Goal: Task Accomplishment & Management: Use online tool/utility

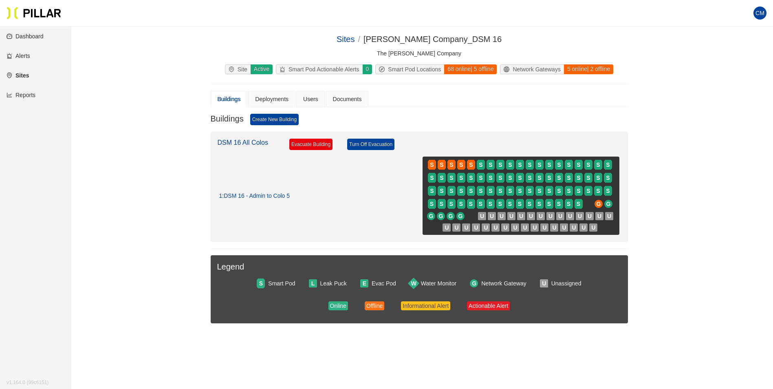
click at [643, 149] on div "Sites / [PERSON_NAME] Company_DSM 16 / The [PERSON_NAME] Company Site Active Sm…" at bounding box center [418, 191] width 655 height 316
click at [240, 69] on div "Site" at bounding box center [237, 69] width 25 height 9
click at [28, 33] on link "Dashboard" at bounding box center [25, 36] width 37 height 7
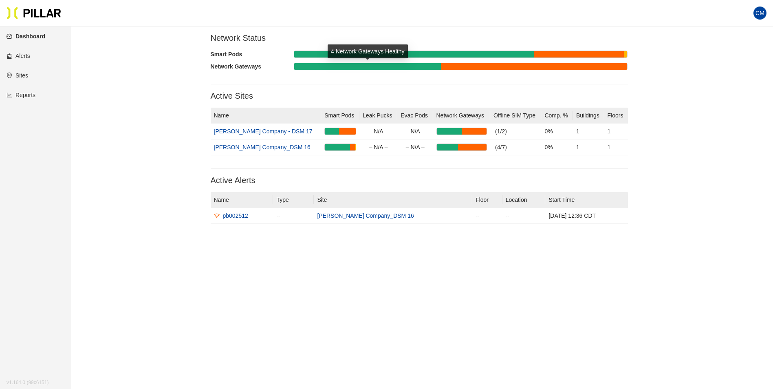
click at [393, 64] on div at bounding box center [367, 66] width 147 height 7
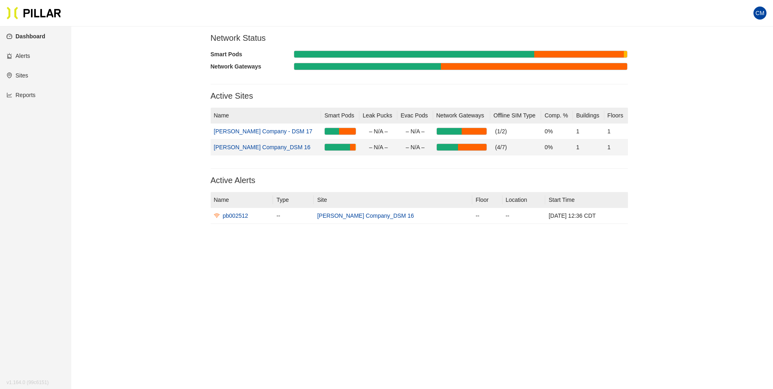
click at [270, 146] on link "[PERSON_NAME] Company_DSM 16" at bounding box center [262, 147] width 97 height 7
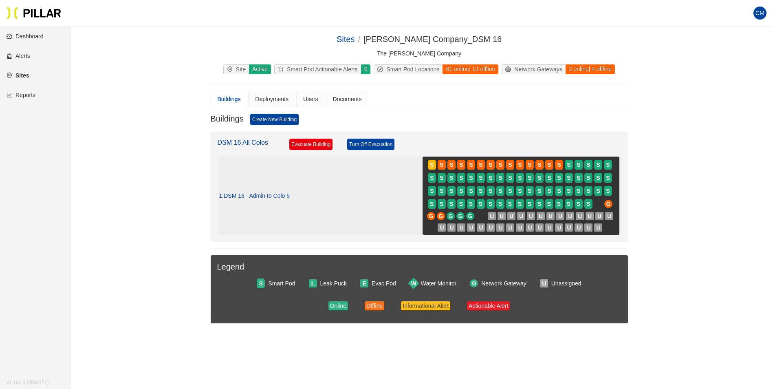
click at [271, 197] on span ": DSM 16 - Admin to Colo 5" at bounding box center [256, 195] width 68 height 7
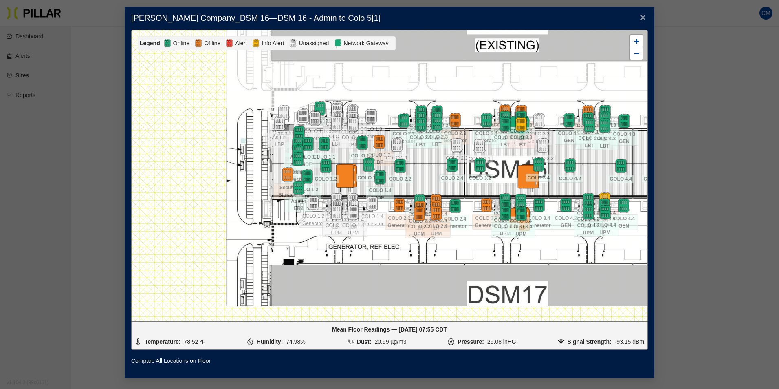
drag, startPoint x: 307, startPoint y: 314, endPoint x: 408, endPoint y: 299, distance: 102.1
click at [408, 299] on div at bounding box center [390, 175] width 516 height 291
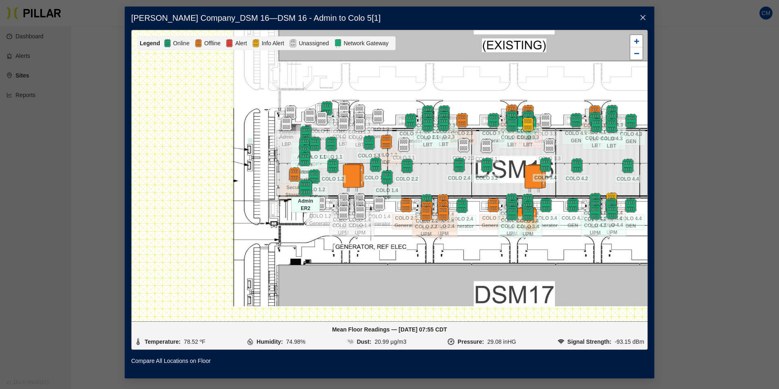
click at [308, 187] on img at bounding box center [306, 188] width 18 height 18
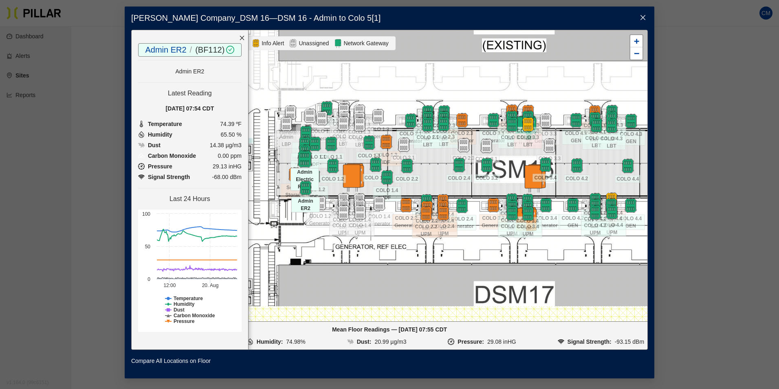
click at [305, 157] on img at bounding box center [305, 159] width 18 height 18
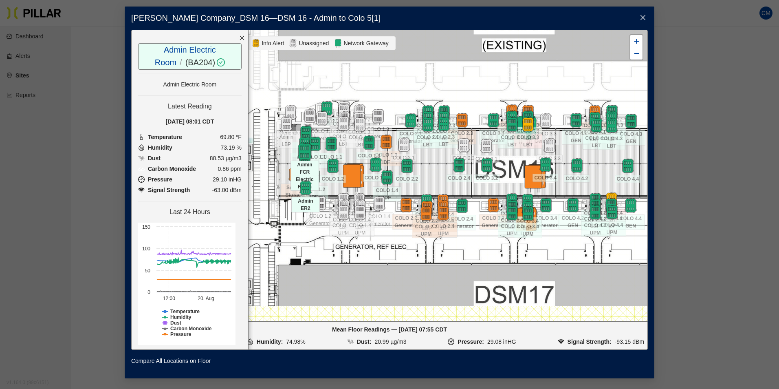
click at [305, 146] on img at bounding box center [305, 152] width 18 height 18
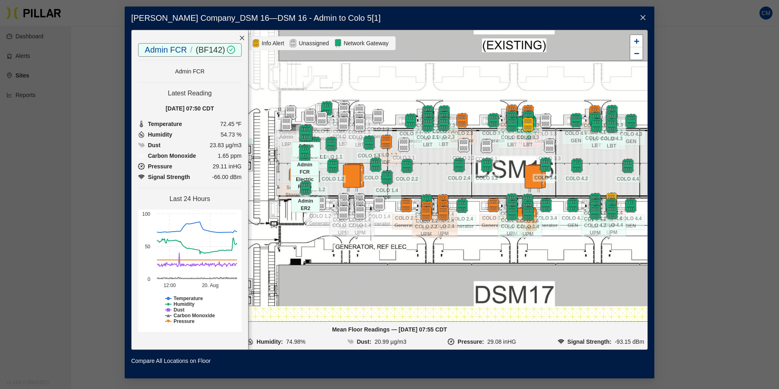
click at [303, 133] on img at bounding box center [306, 133] width 18 height 18
click at [639, 21] on span "Close" at bounding box center [642, 18] width 23 height 23
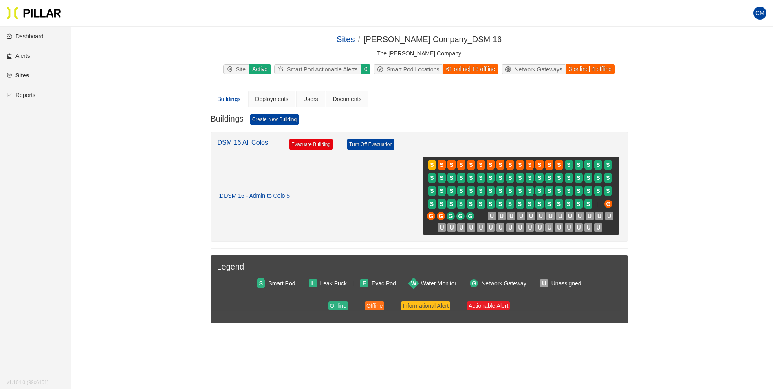
click at [134, 86] on div "Sites / [PERSON_NAME] Company_DSM 16 / The [PERSON_NAME] Company Site Active Sm…" at bounding box center [418, 191] width 655 height 316
click at [24, 93] on link "Reports" at bounding box center [21, 95] width 29 height 7
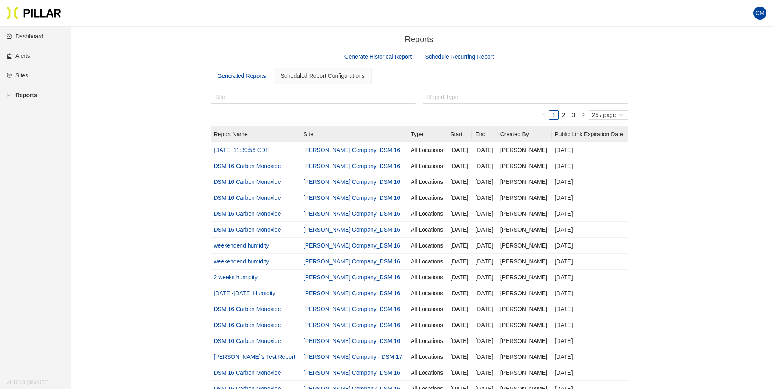
click at [386, 59] on link "Generate Historical Report" at bounding box center [378, 56] width 68 height 7
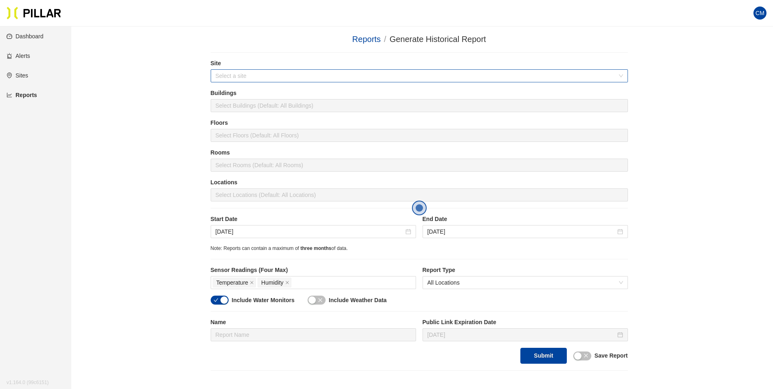
click at [318, 73] on input "search" at bounding box center [417, 76] width 402 height 12
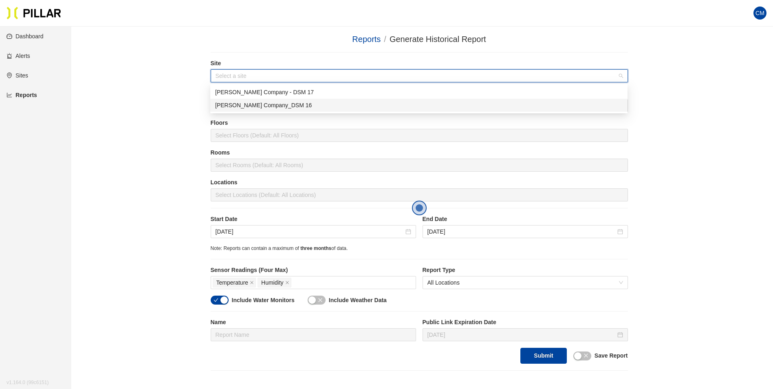
click at [276, 103] on div "[PERSON_NAME] Company_DSM 16" at bounding box center [418, 105] width 407 height 9
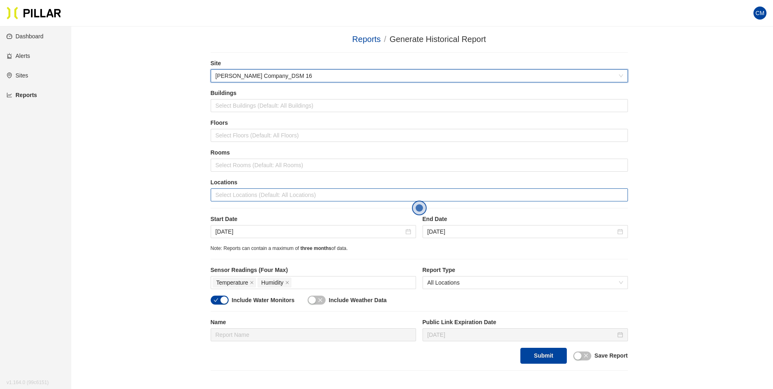
click at [276, 189] on div at bounding box center [419, 194] width 413 height 11
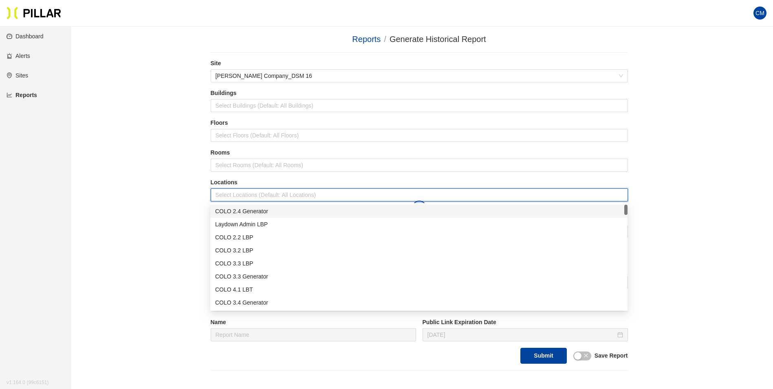
type input "c"
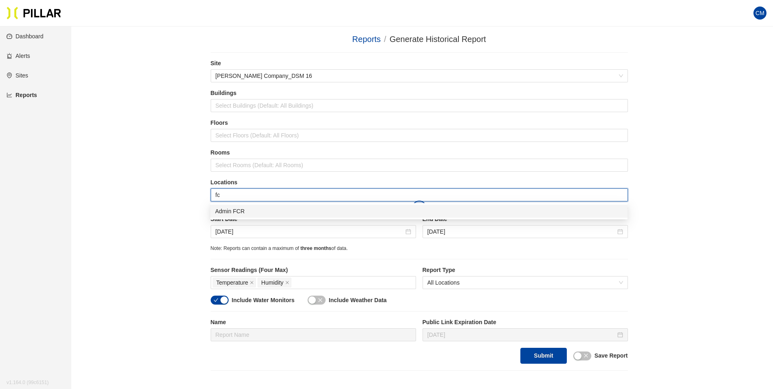
type input "fcr"
click at [251, 208] on div "Admin FCR" at bounding box center [418, 211] width 407 height 9
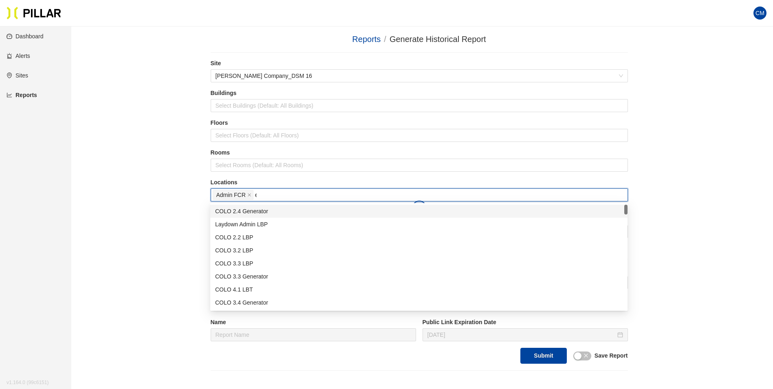
type input "er"
click at [271, 270] on div "Admin ER2" at bounding box center [418, 276] width 417 height 13
type input "er"
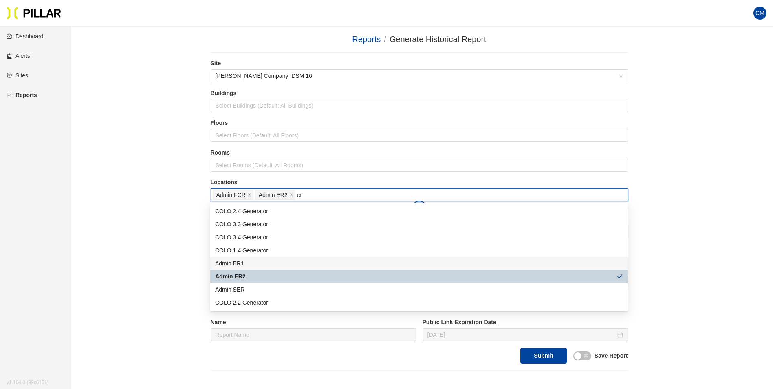
click at [244, 265] on div "Admin ER1" at bounding box center [418, 263] width 407 height 9
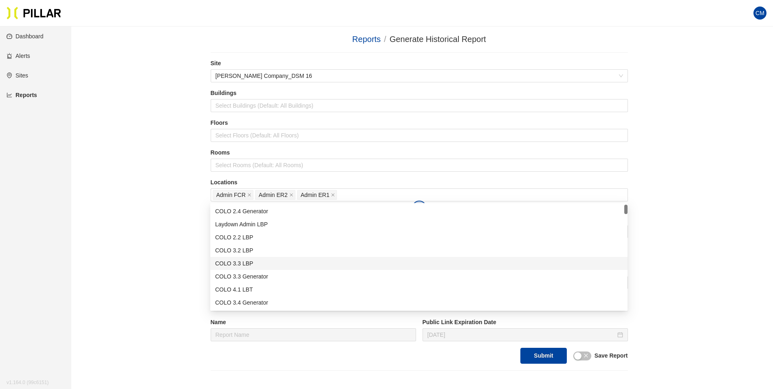
click at [680, 270] on div "Reports / Generate Historical Report / Site [PERSON_NAME] Company_DSM 16 Buildi…" at bounding box center [418, 201] width 655 height 337
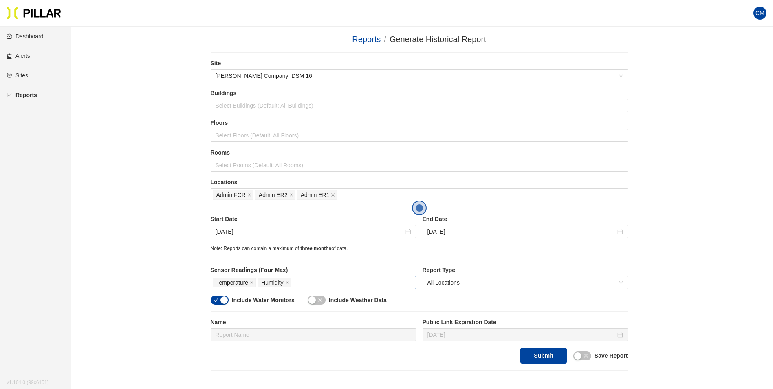
click at [344, 278] on div "Temperature Humidity" at bounding box center [313, 282] width 201 height 11
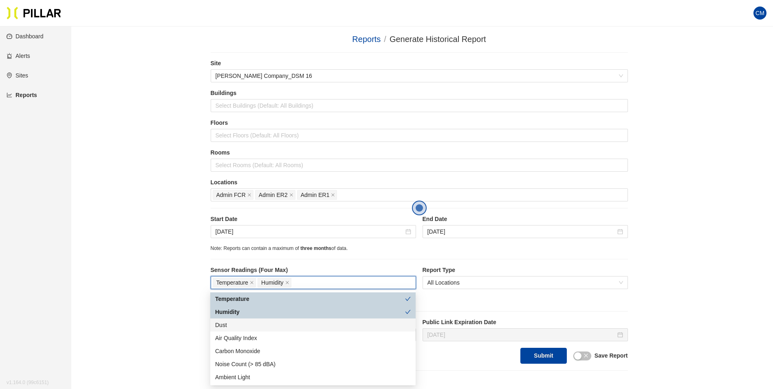
click at [284, 322] on div "Dust" at bounding box center [313, 324] width 196 height 9
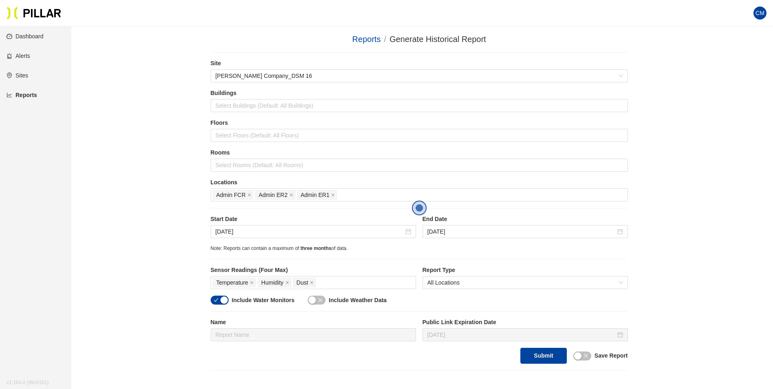
click at [616, 262] on div "Site [PERSON_NAME] Company_DSM 16 Buildings Select Buildings (Default: All Buil…" at bounding box center [419, 211] width 417 height 304
click at [222, 303] on div "button" at bounding box center [223, 299] width 7 height 7
click at [251, 284] on icon "close" at bounding box center [252, 282] width 4 height 4
click at [241, 282] on icon "close" at bounding box center [242, 282] width 4 height 4
click at [486, 280] on span "All Locations" at bounding box center [525, 282] width 196 height 12
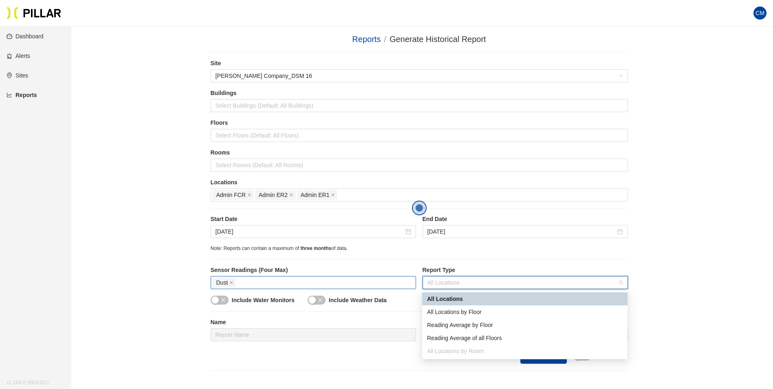
click at [661, 253] on div "Reports / Generate Historical Report / Site [PERSON_NAME] Company_DSM 16 Buildi…" at bounding box center [418, 201] width 655 height 337
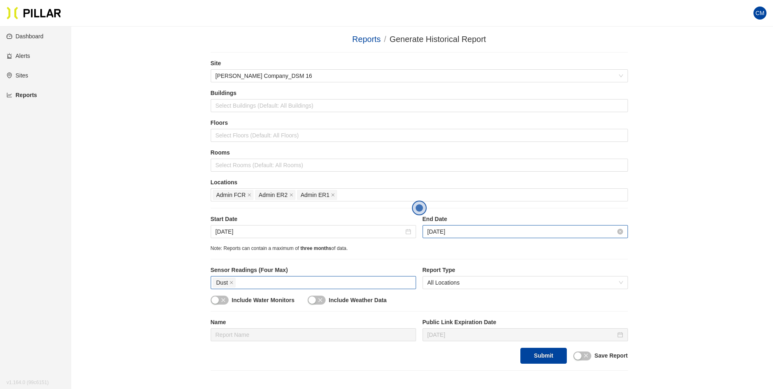
click at [501, 232] on input "[DATE]" at bounding box center [521, 231] width 188 height 9
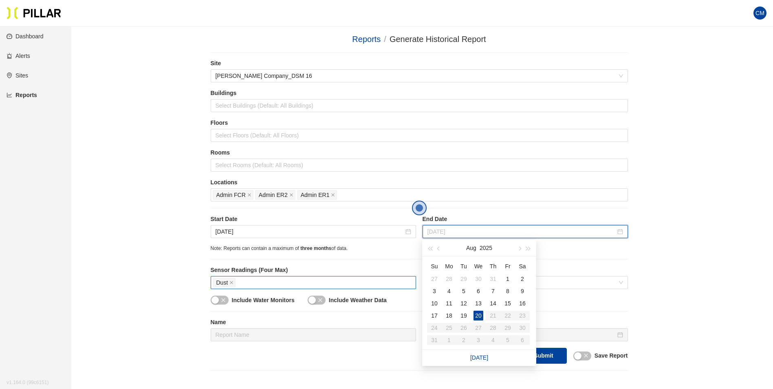
type input "[DATE]"
click at [477, 317] on div "20" at bounding box center [478, 315] width 10 height 10
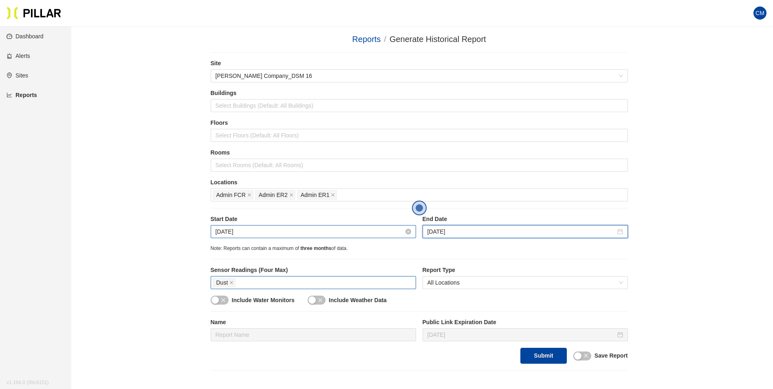
click at [348, 230] on input "[DATE]" at bounding box center [310, 231] width 188 height 9
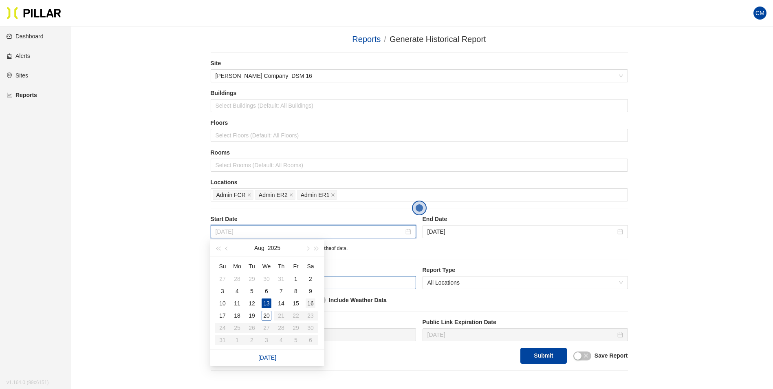
click at [311, 303] on div "16" at bounding box center [311, 303] width 10 height 10
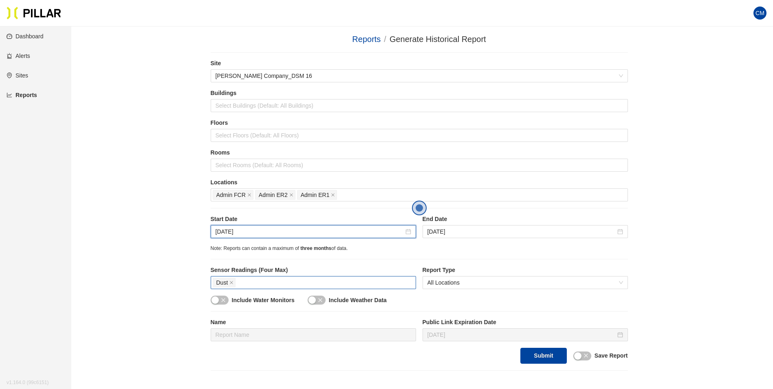
click at [679, 246] on div "Reports / Generate Historical Report / Site [PERSON_NAME] Company_DSM 16 Buildi…" at bounding box center [418, 201] width 655 height 337
click at [354, 231] on input "[DATE]" at bounding box center [310, 231] width 188 height 9
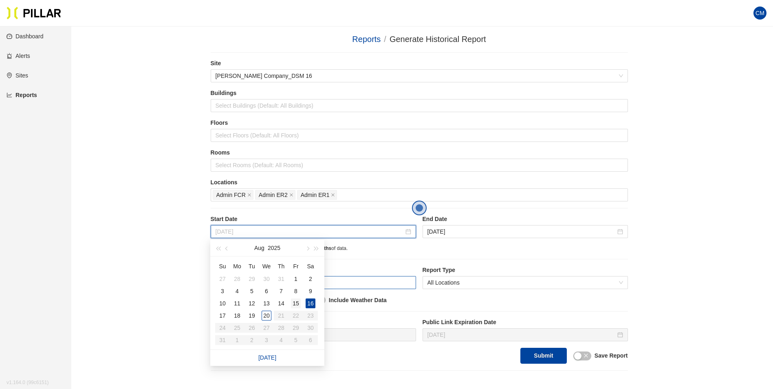
type input "[DATE]"
click at [299, 301] on div "15" at bounding box center [296, 303] width 10 height 10
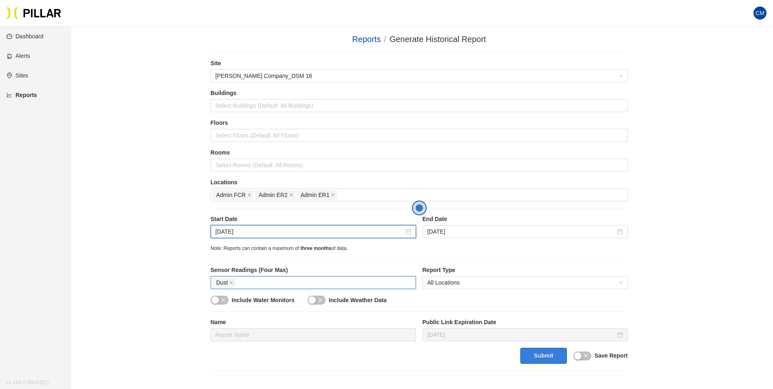
click at [553, 359] on button "Submit" at bounding box center [543, 356] width 46 height 16
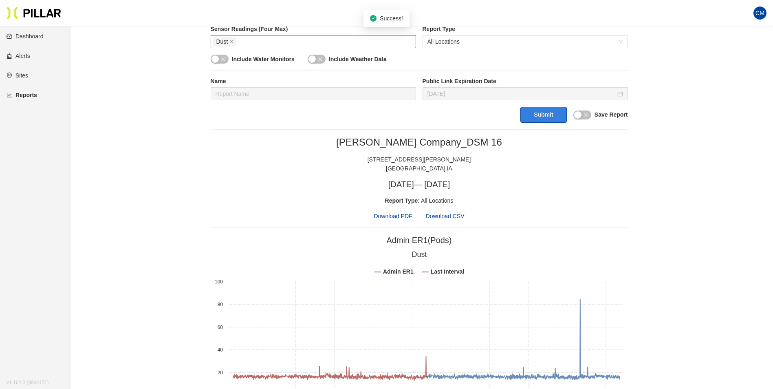
scroll to position [244, 0]
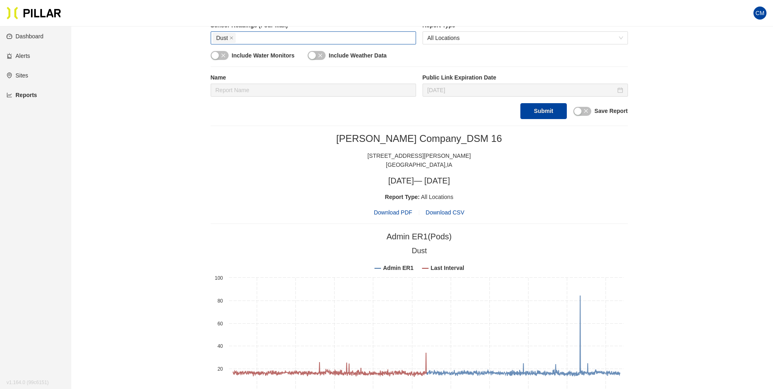
click at [402, 211] on span "Download PDF" at bounding box center [393, 212] width 38 height 9
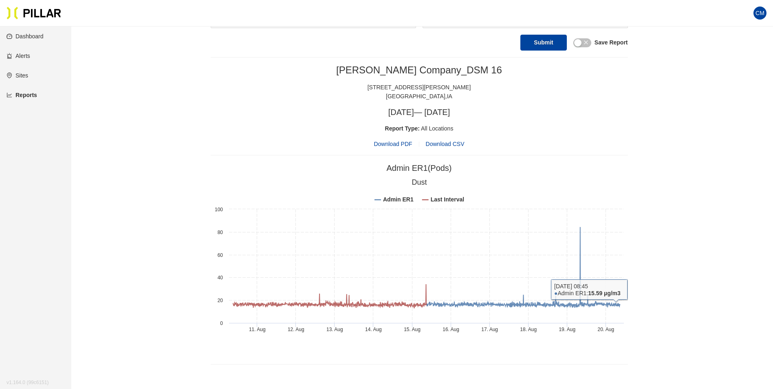
scroll to position [326, 0]
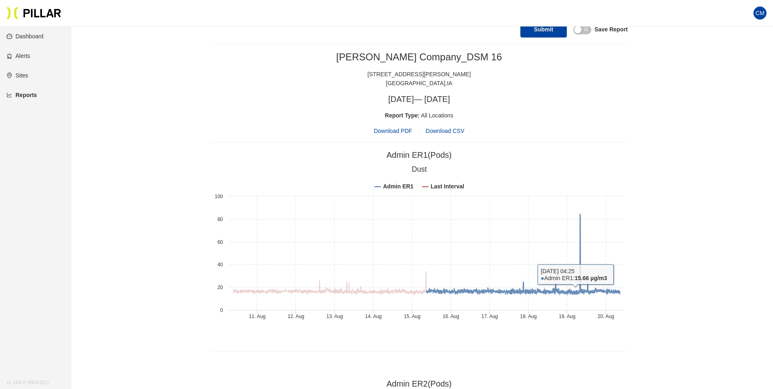
click at [548, 177] on rect at bounding box center [419, 243] width 417 height 163
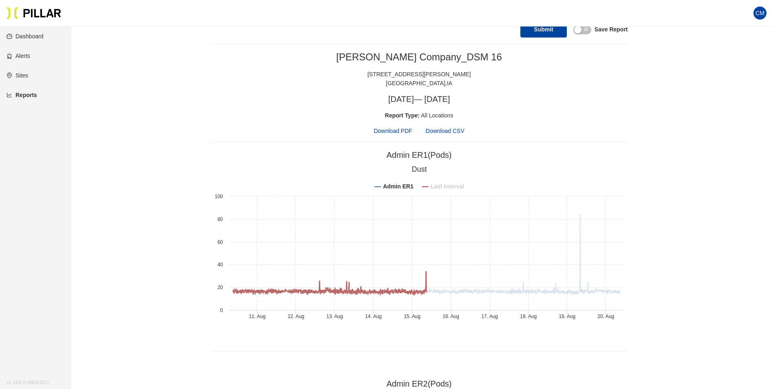
click at [443, 188] on tspan "Last Interval" at bounding box center [446, 186] width 33 height 7
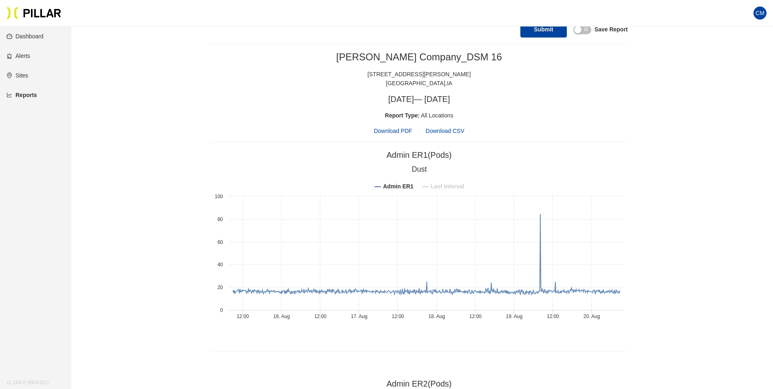
drag, startPoint x: 451, startPoint y: 273, endPoint x: 478, endPoint y: 176, distance: 100.5
drag, startPoint x: 478, startPoint y: 176, endPoint x: 517, endPoint y: 152, distance: 46.5
click at [517, 152] on div "Admin ER1 (Pods)" at bounding box center [419, 155] width 417 height 13
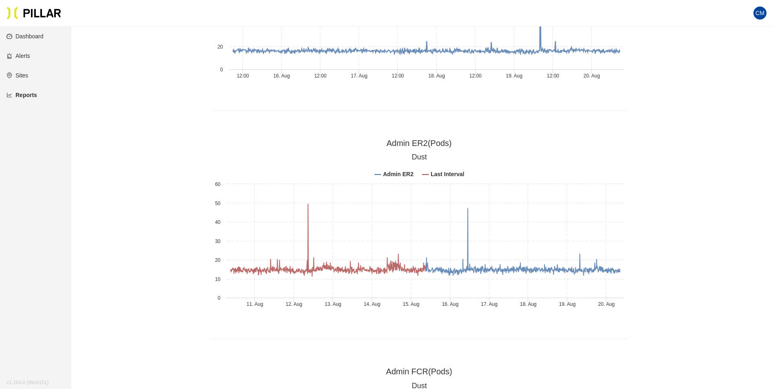
scroll to position [611, 0]
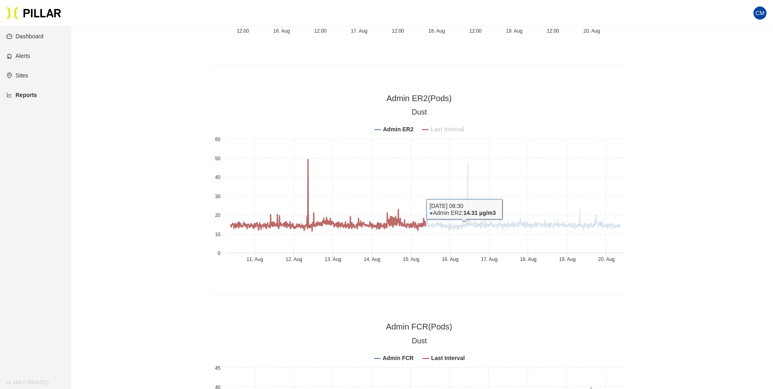
click at [456, 128] on tspan "Last Interval" at bounding box center [446, 129] width 33 height 7
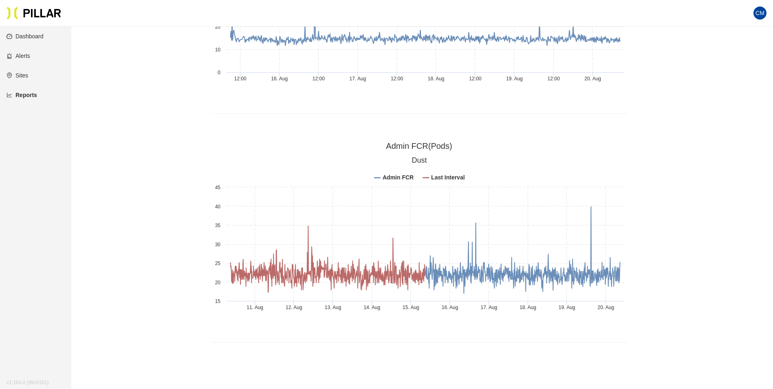
scroll to position [815, 0]
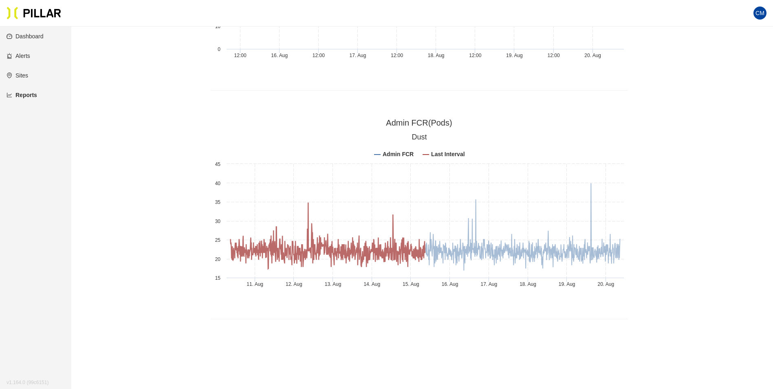
click at [447, 158] on rect at bounding box center [419, 211] width 417 height 163
click at [449, 154] on tspan "Last Interval" at bounding box center [447, 154] width 33 height 7
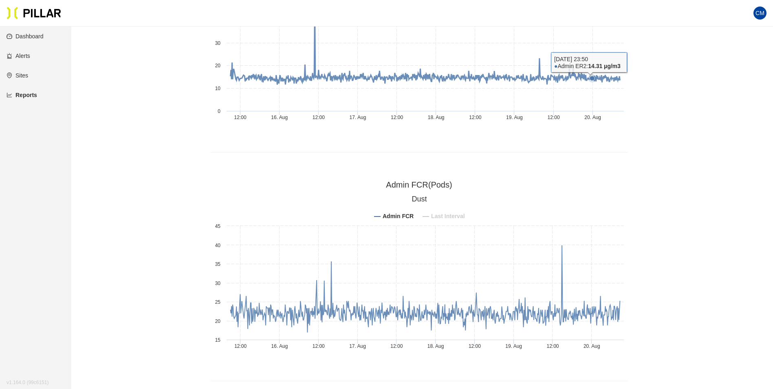
scroll to position [753, 0]
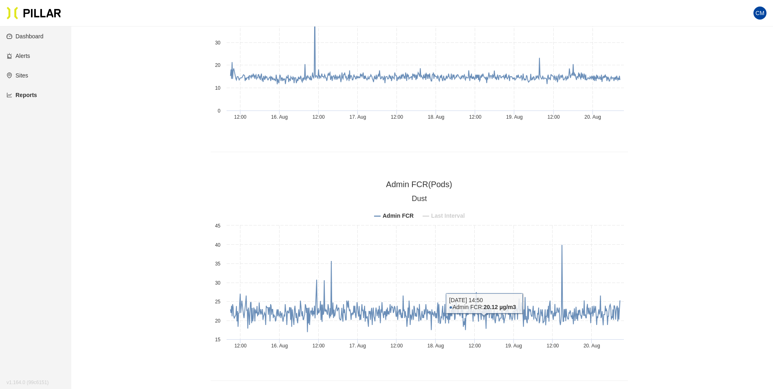
click at [447, 212] on tspan "Last Interval" at bounding box center [447, 215] width 33 height 7
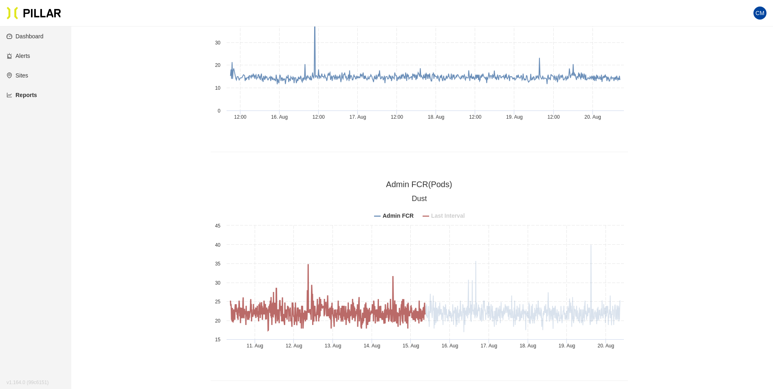
click at [446, 216] on tspan "Last Interval" at bounding box center [447, 215] width 33 height 7
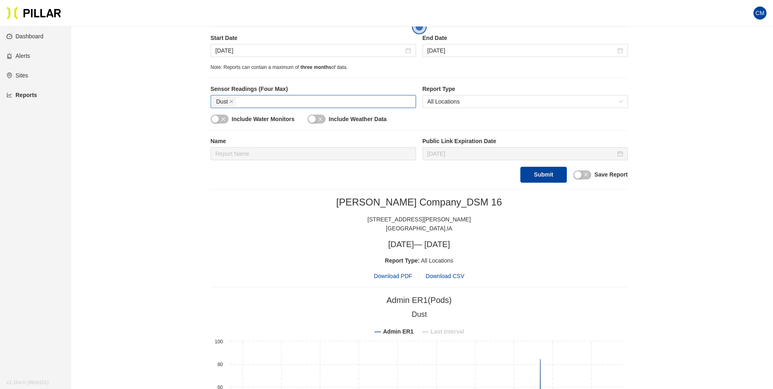
scroll to position [183, 0]
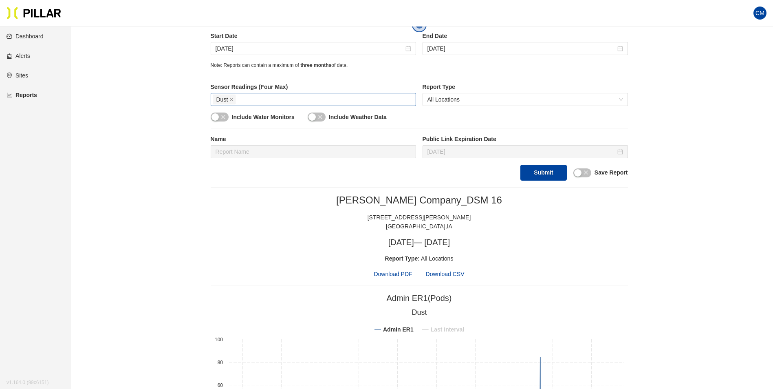
click at [389, 275] on span "Download PDF" at bounding box center [393, 273] width 38 height 9
click at [541, 219] on div "[STREET_ADDRESS][PERSON_NAME]" at bounding box center [419, 217] width 417 height 9
